Goal: Task Accomplishment & Management: Use online tool/utility

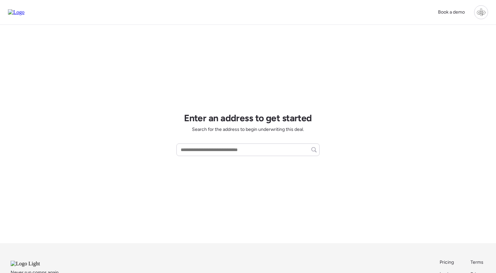
click at [476, 11] on div at bounding box center [481, 12] width 14 height 14
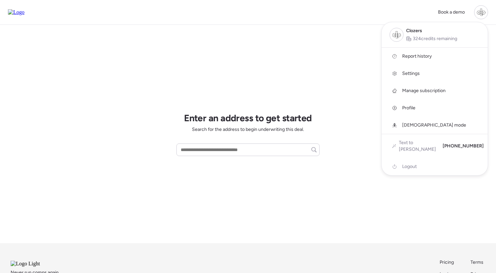
click at [425, 52] on link "Report history" at bounding box center [434, 56] width 106 height 17
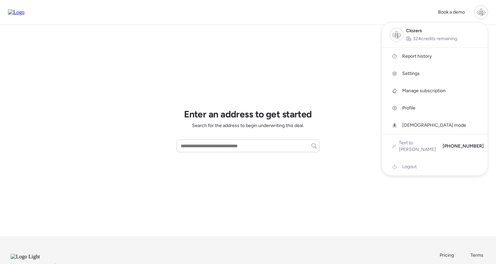
click at [354, 28] on div at bounding box center [248, 113] width 496 height 264
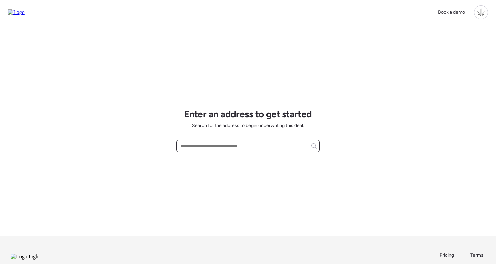
click at [223, 148] on input "text" at bounding box center [247, 145] width 137 height 9
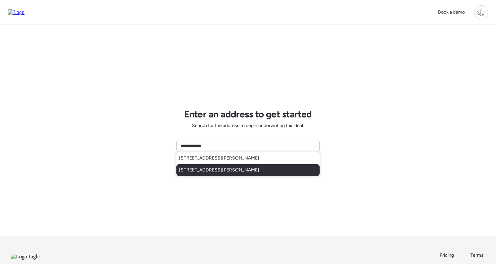
click at [223, 169] on span "[STREET_ADDRESS][PERSON_NAME]" at bounding box center [219, 170] width 80 height 7
type input "**********"
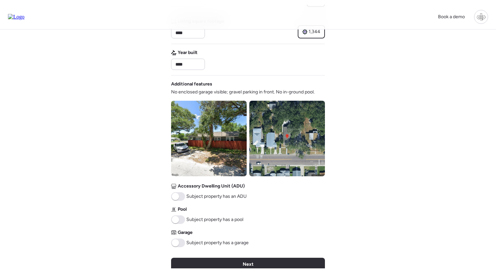
scroll to position [211, 0]
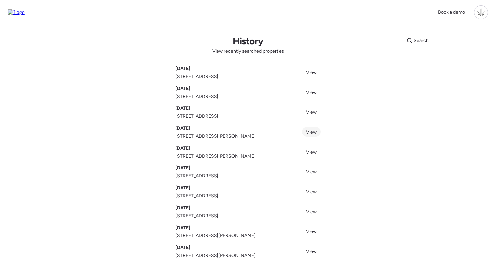
click at [308, 132] on span "View" at bounding box center [311, 132] width 11 height 6
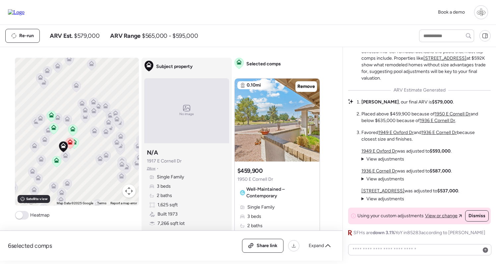
drag, startPoint x: 78, startPoint y: 88, endPoint x: 99, endPoint y: 84, distance: 21.4
click at [99, 84] on div "To activate drag with keyboard, press Alt + Enter. Once in keyboard drag state,…" at bounding box center [77, 132] width 124 height 148
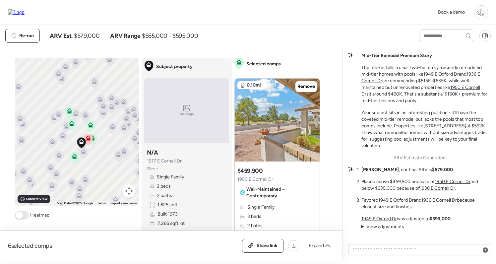
scroll to position [-68, 0]
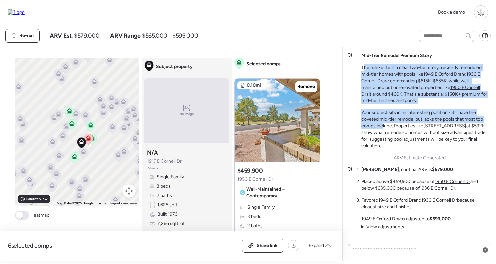
drag, startPoint x: 363, startPoint y: 66, endPoint x: 383, endPoint y: 127, distance: 64.1
click at [383, 127] on div "Mid-Tier Remodel Premium Story The market tells a clear two-tier story: recentl…" at bounding box center [425, 100] width 129 height 97
click at [383, 127] on p "Your subject sits in an interesting position - it'll have the coveted mid-tier …" at bounding box center [425, 129] width 129 height 40
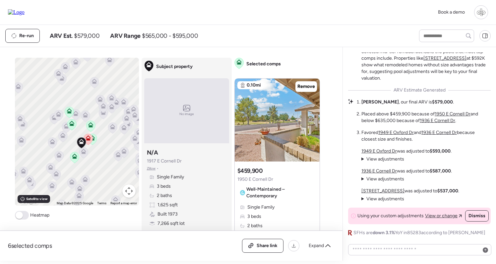
scroll to position [0, 0]
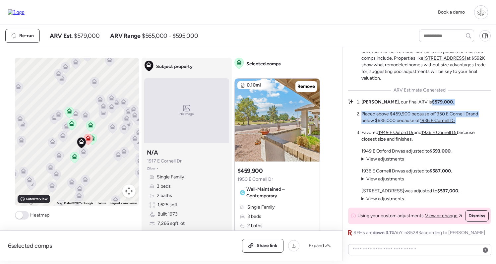
drag, startPoint x: 413, startPoint y: 102, endPoint x: 425, endPoint y: 125, distance: 25.8
click at [425, 125] on ol "Madalyn , our final ARV is $579,000 . Placed above $459,900 because of 1950 E C…" at bounding box center [425, 121] width 129 height 44
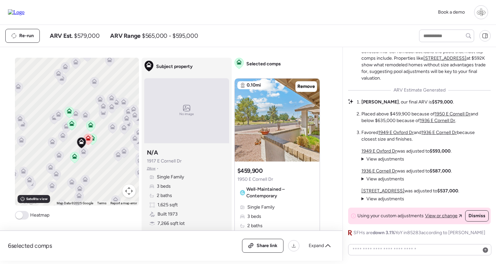
click at [415, 116] on li "Placed above $459,900 because of 1950 E Cornell Dr and below $635,000 because o…" at bounding box center [425, 117] width 129 height 13
click at [374, 150] on u "1949 E Oxford Dr" at bounding box center [378, 151] width 35 height 6
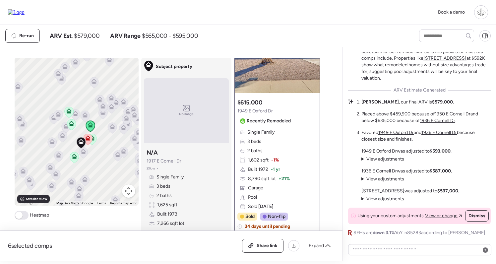
scroll to position [38, 0]
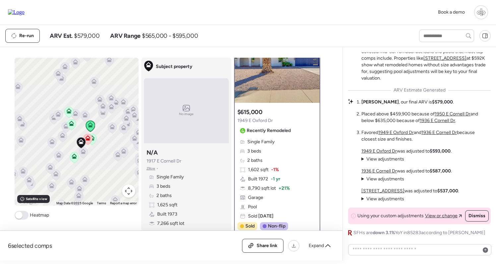
click at [373, 160] on span "View adjustments" at bounding box center [385, 159] width 38 height 6
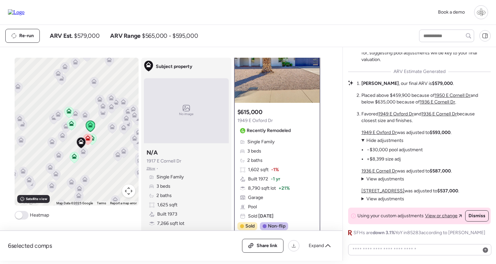
scroll to position [58, 0]
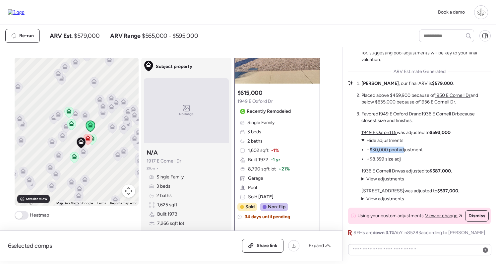
drag, startPoint x: 370, startPoint y: 150, endPoint x: 404, endPoint y: 150, distance: 33.8
click at [404, 150] on li "−$30,000 pool adjustment" at bounding box center [394, 149] width 56 height 7
click at [445, 215] on span "View or change" at bounding box center [441, 215] width 32 height 7
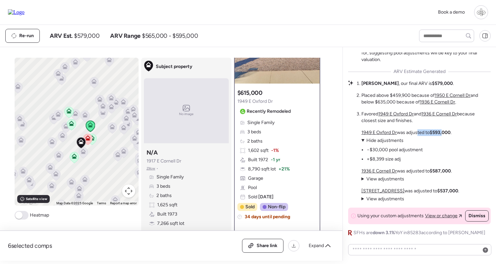
drag, startPoint x: 415, startPoint y: 130, endPoint x: 444, endPoint y: 130, distance: 28.8
click at [444, 130] on p "1949 E Oxford Dr was adjusted to $593,000 ." at bounding box center [406, 132] width 90 height 7
drag, startPoint x: 409, startPoint y: 171, endPoint x: 446, endPoint y: 171, distance: 37.4
click at [446, 171] on p "1936 E Cornell Dr was adjusted to $587,000 ." at bounding box center [406, 171] width 90 height 7
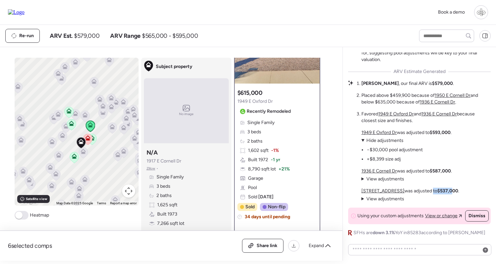
drag, startPoint x: 430, startPoint y: 189, endPoint x: 447, endPoint y: 189, distance: 16.6
click at [447, 189] on p "1915 E Apollo Ave was adjusted to $537,000 ." at bounding box center [410, 190] width 98 height 7
click at [447, 189] on strong "$537,000" at bounding box center [447, 191] width 21 height 6
drag, startPoint x: 416, startPoint y: 84, endPoint x: 433, endPoint y: 84, distance: 17.2
click at [433, 84] on strong "$579,000" at bounding box center [442, 83] width 21 height 6
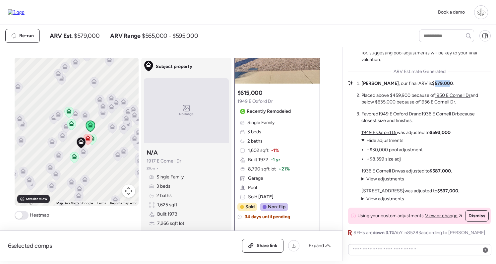
click at [433, 84] on strong "$579,000" at bounding box center [442, 83] width 21 height 6
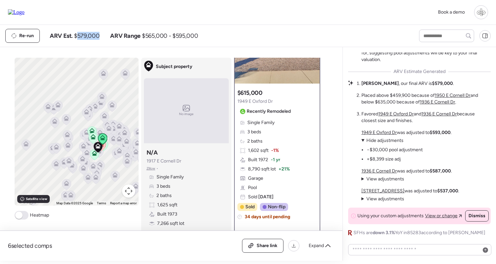
drag, startPoint x: 78, startPoint y: 37, endPoint x: 99, endPoint y: 37, distance: 21.9
click at [99, 37] on div "ARV Est. $579,000 ARV Range $565,000 - $595,000" at bounding box center [124, 36] width 148 height 8
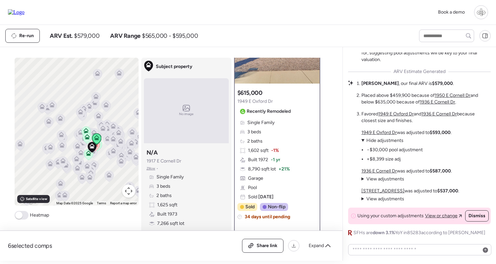
drag, startPoint x: 81, startPoint y: 119, endPoint x: 75, endPoint y: 119, distance: 6.6
click at [75, 119] on div "To activate drag with keyboard, press Alt + Enter. Once in keyboard drag state,…" at bounding box center [77, 132] width 124 height 148
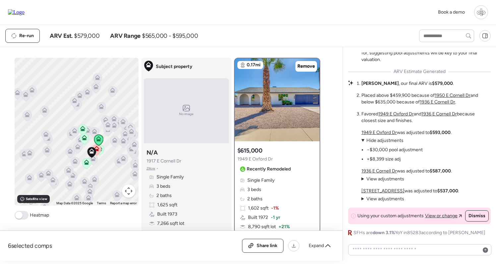
drag, startPoint x: 100, startPoint y: 165, endPoint x: 98, endPoint y: 153, distance: 12.8
click at [98, 153] on div "To activate drag with keyboard, press Alt + Enter. Once in keyboard drag state,…" at bounding box center [77, 132] width 124 height 148
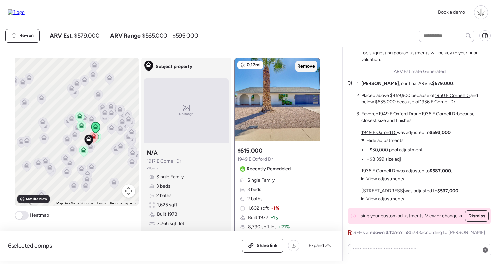
click at [305, 68] on span "Remove" at bounding box center [306, 66] width 18 height 7
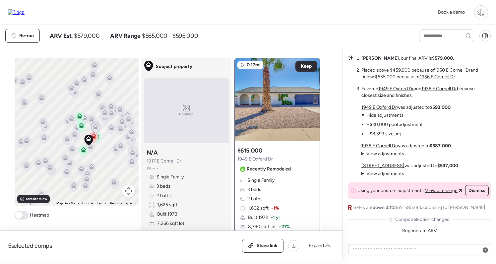
click at [67, 137] on icon at bounding box center [66, 137] width 5 height 3
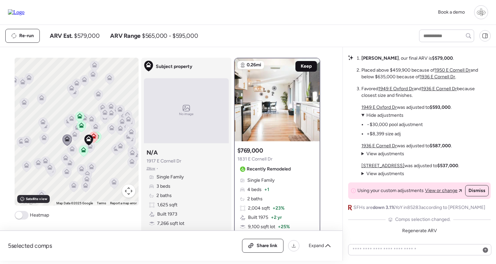
click at [305, 66] on span "Keep" at bounding box center [305, 66] width 11 height 7
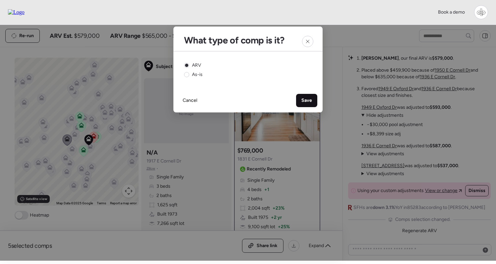
click at [308, 103] on span "Save" at bounding box center [306, 100] width 11 height 7
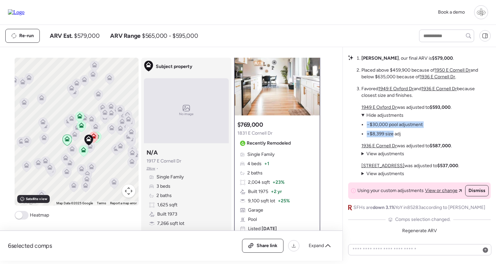
drag, startPoint x: 374, startPoint y: 120, endPoint x: 393, endPoint y: 133, distance: 22.7
click at [393, 133] on ul "−$30,000 pool adjustment +$8,399 size adj" at bounding box center [391, 128] width 61 height 19
click at [393, 133] on li "+$8,399 size adj" at bounding box center [383, 134] width 34 height 7
click at [390, 247] on textarea at bounding box center [419, 249] width 137 height 9
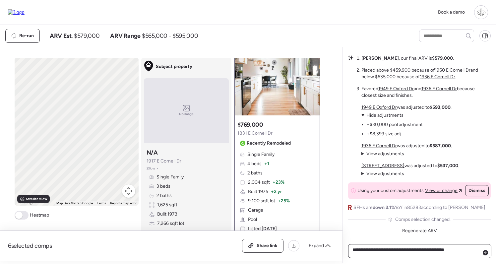
type textarea "**********"
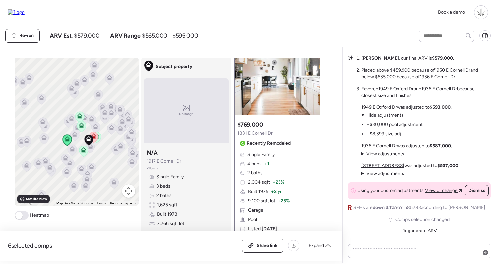
click at [83, 152] on icon at bounding box center [83, 151] width 4 height 2
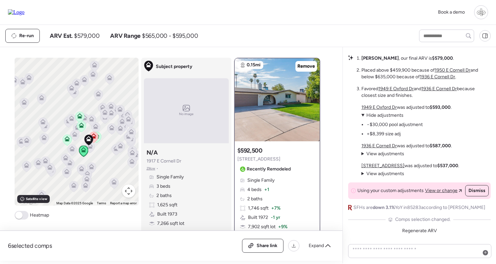
click at [80, 127] on icon at bounding box center [81, 127] width 4 height 2
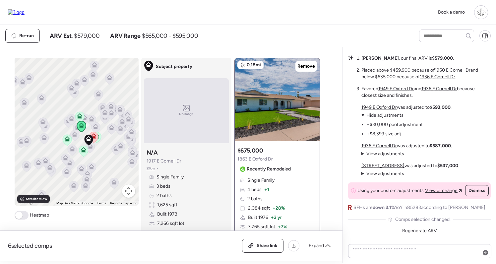
click at [373, 107] on u "1949 E Oxford Dr" at bounding box center [378, 107] width 35 height 6
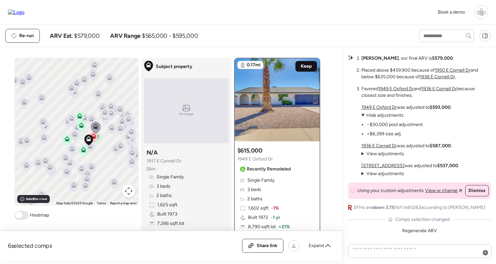
click at [300, 65] on span "Keep" at bounding box center [305, 66] width 11 height 7
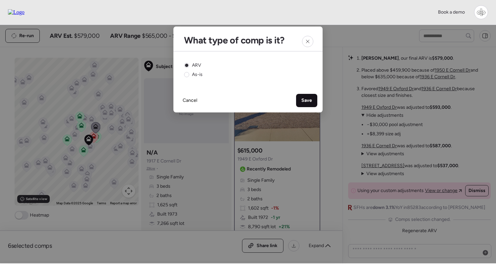
click at [310, 98] on span "Save" at bounding box center [306, 100] width 11 height 7
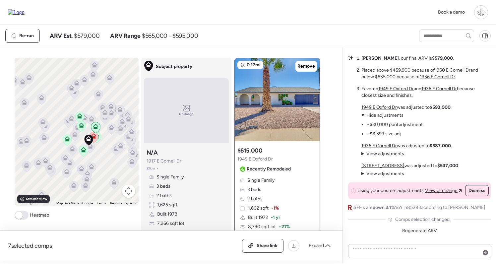
click at [375, 45] on div "Re-run ARV Est. $579,000 ARV Range $565,000 - $595,000" at bounding box center [248, 36] width 496 height 22
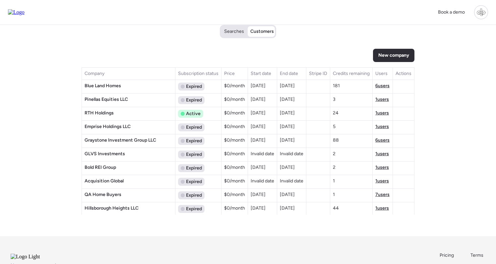
scroll to position [1038, 0]
